Goal: Navigation & Orientation: Find specific page/section

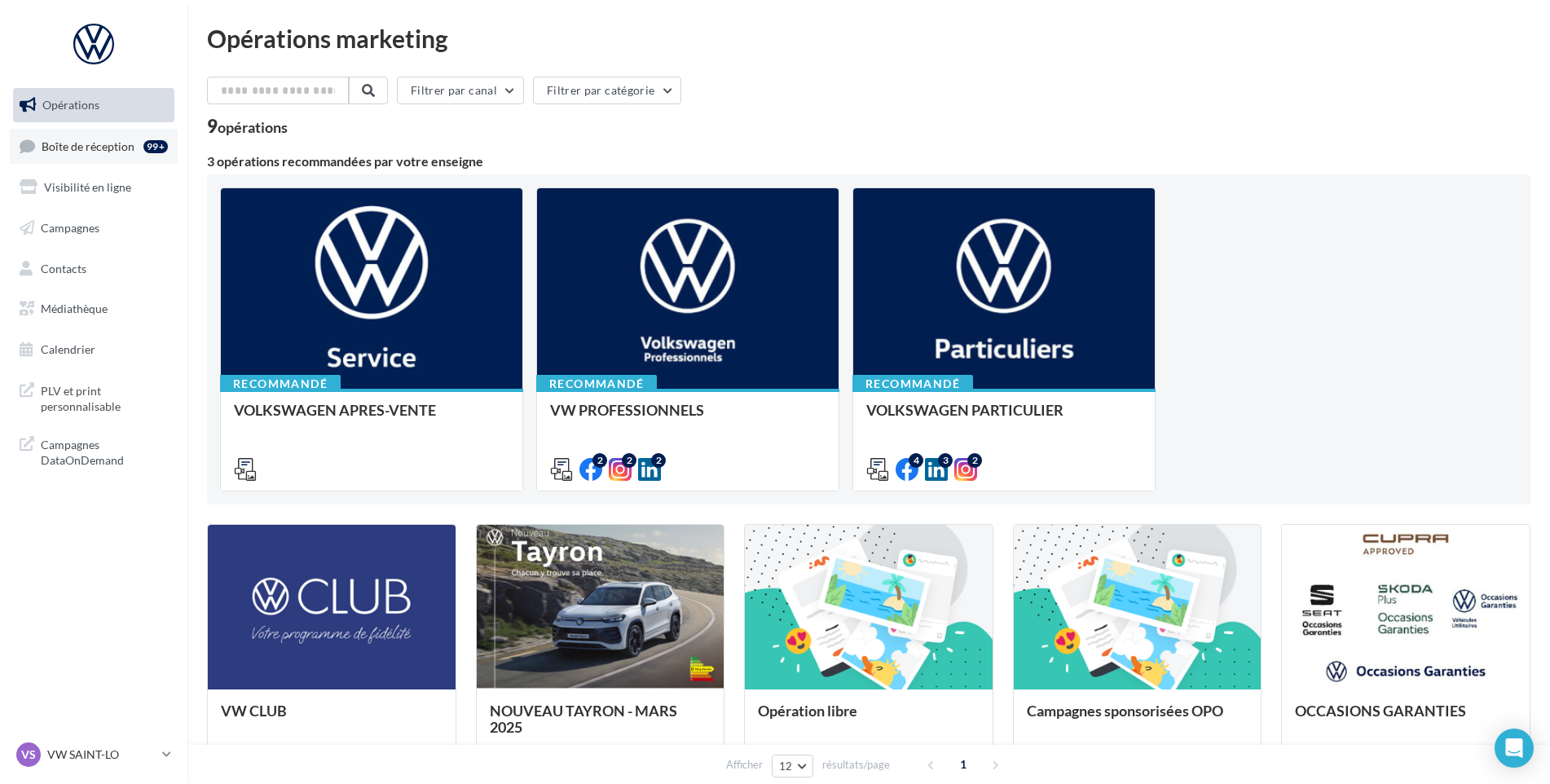
click at [123, 144] on span "Boîte de réception" at bounding box center [88, 145] width 93 height 14
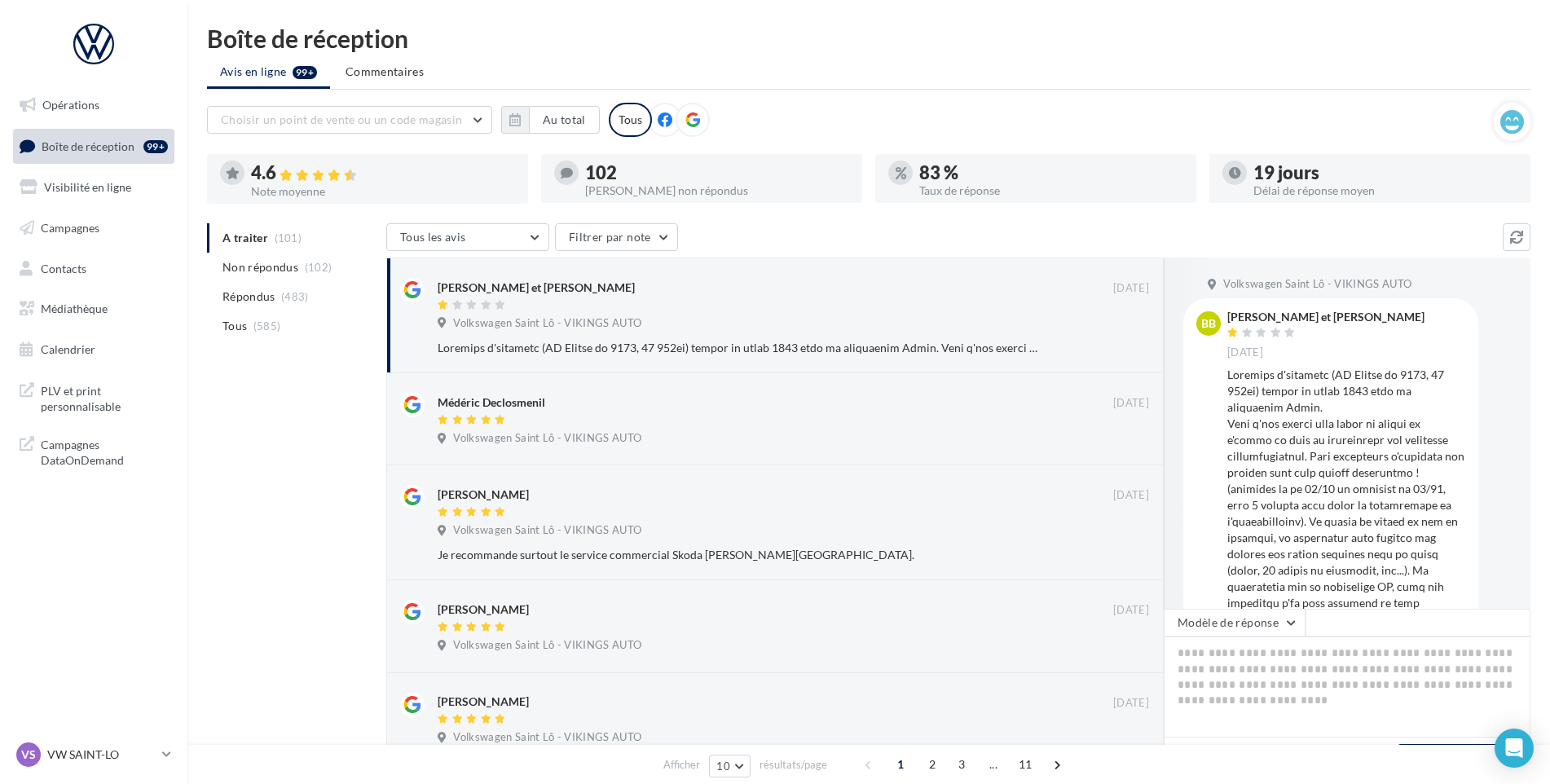
click at [33, 756] on span "VS" at bounding box center [28, 754] width 15 height 16
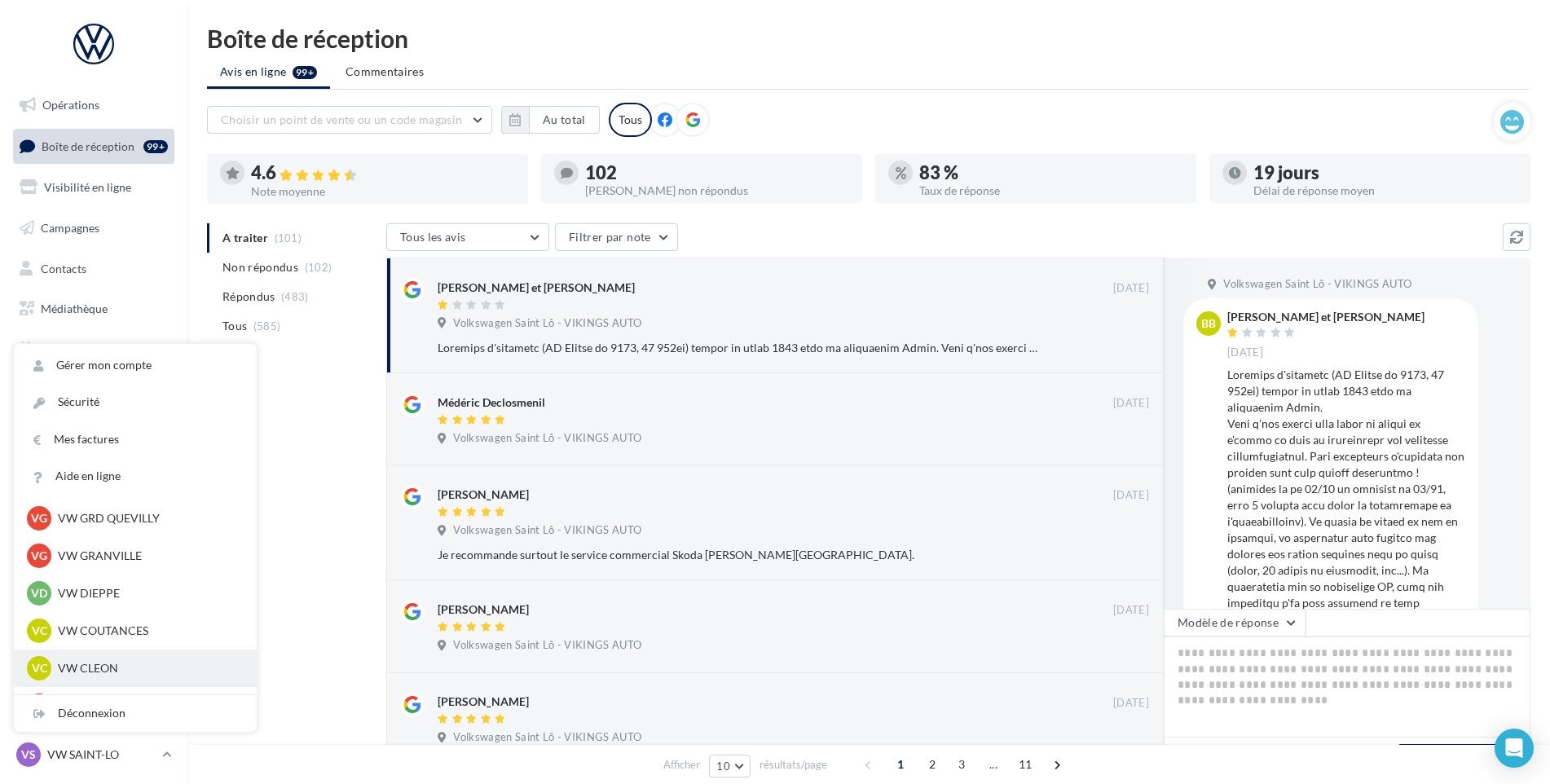
scroll to position [408, 0]
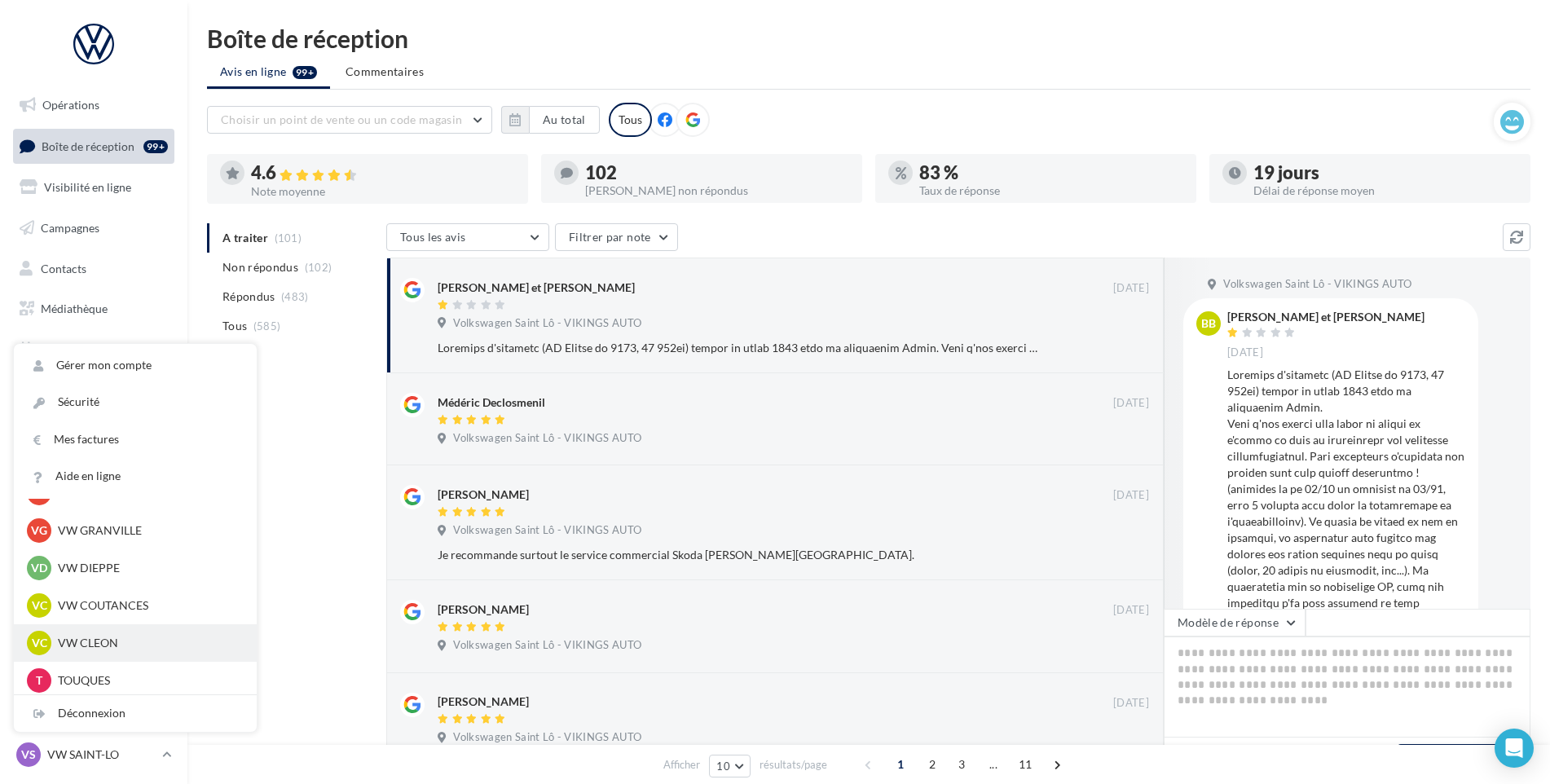
click at [112, 634] on div "VC VW CLEON vw-cle-vau" at bounding box center [135, 642] width 217 height 25
